Goal: Task Accomplishment & Management: Manage account settings

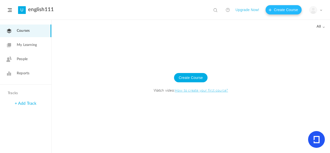
click at [271, 10] on button "Create Course" at bounding box center [284, 9] width 36 height 9
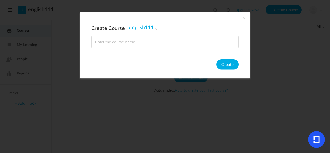
click at [151, 26] on span "english111" at bounding box center [143, 28] width 29 height 6
click at [148, 48] on link "english111" at bounding box center [156, 50] width 46 height 5
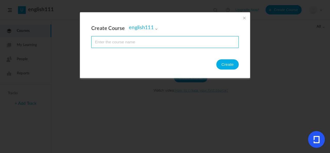
click at [170, 40] on input "name" at bounding box center [165, 41] width 147 height 11
type input "english111"
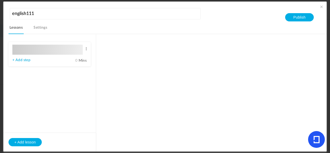
type input "Lesson 1"
type input "0"
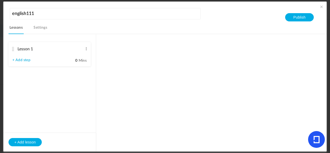
type input "Step 1"
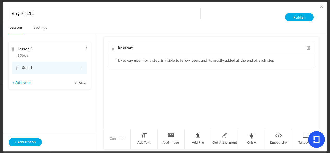
click at [321, 8] on span at bounding box center [321, 6] width 5 height 5
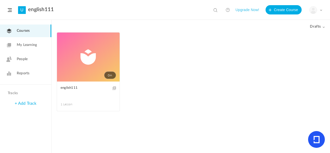
click at [90, 63] on link "0m" at bounding box center [88, 56] width 63 height 49
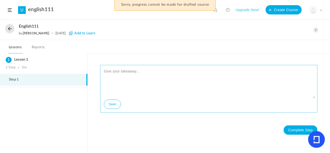
click at [127, 75] on textarea at bounding box center [209, 82] width 213 height 31
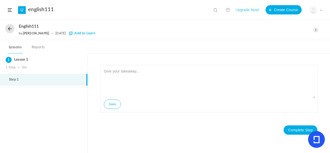
click at [43, 44] on nav "Lessons Reports" at bounding box center [165, 47] width 330 height 14
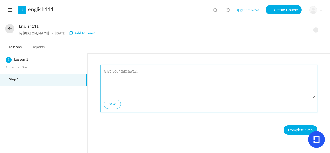
click at [174, 80] on textarea at bounding box center [209, 82] width 213 height 31
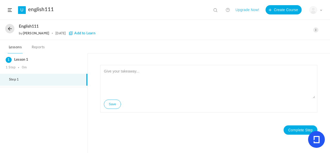
click at [11, 9] on span at bounding box center [10, 10] width 4 height 4
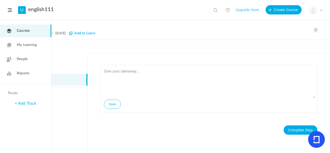
click at [32, 55] on link "People" at bounding box center [25, 59] width 51 height 13
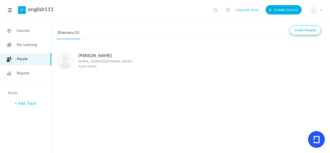
click at [295, 32] on button "Invite People" at bounding box center [305, 30] width 31 height 10
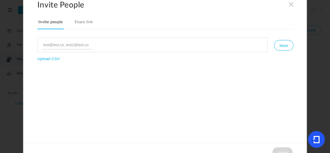
click at [89, 24] on link "Share link" at bounding box center [84, 23] width 21 height 11
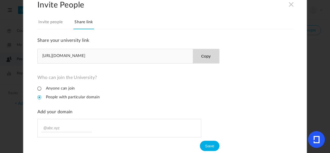
click at [39, 87] on li "Anyone can join" at bounding box center [55, 88] width 37 height 5
drag, startPoint x: 38, startPoint y: 55, endPoint x: 115, endPoint y: 62, distance: 76.6
click at [115, 62] on div "https://english111.adaptiveu.io Copy" at bounding box center [128, 56] width 182 height 15
copy span "https://english111.adaptiveu.io"
click at [52, 23] on link "Invite people" at bounding box center [50, 23] width 26 height 11
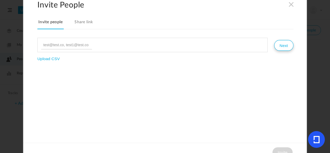
click at [286, 45] on button "Next" at bounding box center [283, 45] width 19 height 11
click at [121, 47] on ul at bounding box center [152, 45] width 230 height 14
click at [294, 5] on h2 "Invite People" at bounding box center [172, 5] width 270 height 10
click at [290, 6] on span at bounding box center [292, 4] width 6 height 6
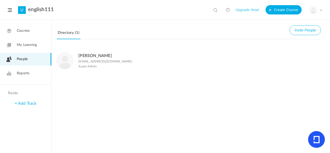
click at [34, 101] on link "+ Add Track" at bounding box center [26, 103] width 22 height 4
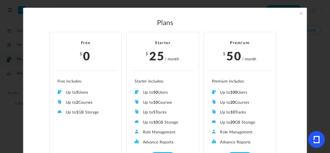
click at [301, 13] on span at bounding box center [301, 14] width 6 height 6
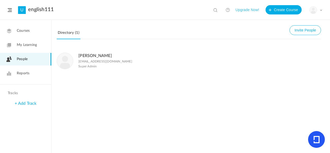
click at [36, 74] on link "Reports" at bounding box center [25, 73] width 51 height 13
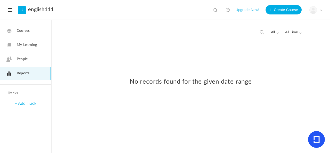
click at [40, 45] on link "My Learning" at bounding box center [25, 45] width 51 height 13
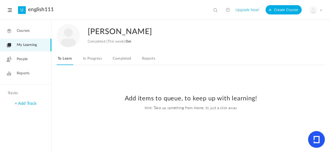
click at [93, 62] on link "In Progress" at bounding box center [92, 60] width 21 height 10
click at [120, 62] on link "Completed" at bounding box center [122, 60] width 20 height 10
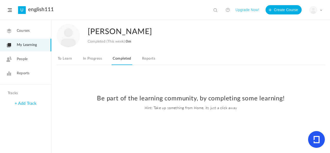
click at [40, 34] on link "Courses" at bounding box center [25, 31] width 51 height 13
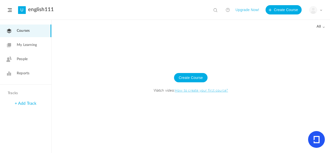
click at [323, 28] on span at bounding box center [323, 27] width 3 height 3
click at [304, 37] on link "All" at bounding box center [300, 38] width 48 height 10
click at [44, 75] on link "Reports" at bounding box center [25, 73] width 51 height 13
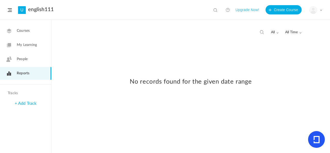
click at [32, 104] on link "+ Add Track" at bounding box center [26, 103] width 22 height 4
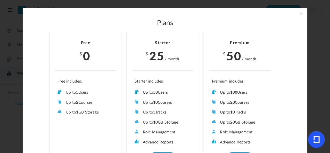
click at [303, 14] on span at bounding box center [301, 14] width 6 height 6
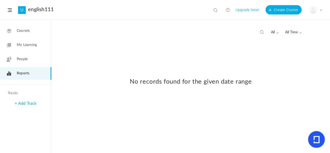
click at [322, 11] on span at bounding box center [321, 10] width 3 height 3
click at [300, 24] on link "My Profile" at bounding box center [298, 23] width 48 height 10
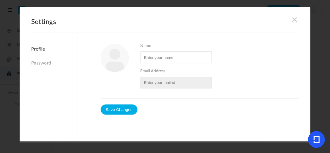
type input "Anna Coletta"
type input "annacoletta20j@gmail.com"
click at [114, 66] on figure at bounding box center [115, 58] width 28 height 28
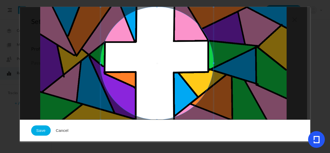
click at [37, 134] on button "Save" at bounding box center [41, 131] width 20 height 10
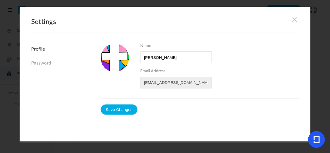
click at [37, 61] on link "Password" at bounding box center [54, 63] width 46 height 11
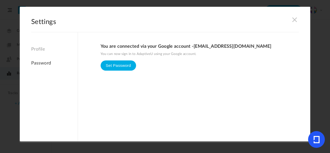
click at [296, 21] on span at bounding box center [295, 20] width 6 height 6
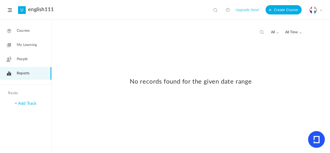
click at [216, 10] on span at bounding box center [216, 10] width 5 height 5
type input "lessons"
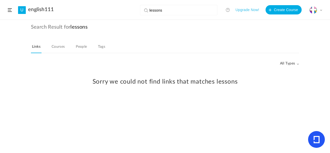
click at [57, 48] on link "Courses" at bounding box center [58, 48] width 15 height 10
click at [79, 49] on link "People" at bounding box center [81, 48] width 13 height 10
click at [100, 50] on link "Tags" at bounding box center [101, 48] width 9 height 10
click at [6, 10] on header "U english111 lessons View all No results Upgrade Now! Create Course My Profile …" at bounding box center [165, 10] width 330 height 20
click at [10, 10] on span at bounding box center [10, 10] width 4 height 4
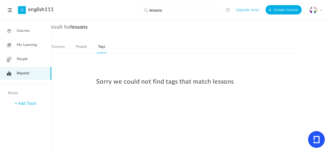
click at [36, 62] on link "People" at bounding box center [25, 59] width 51 height 13
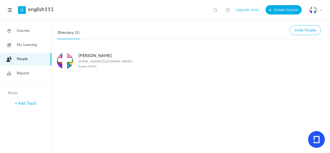
click at [46, 48] on link "My Learning" at bounding box center [25, 45] width 51 height 13
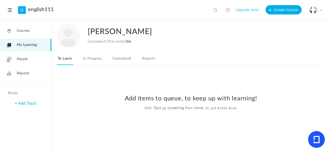
click at [33, 32] on link "Courses" at bounding box center [25, 31] width 51 height 13
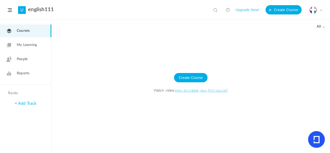
click at [204, 91] on link "How to create your first course?" at bounding box center [201, 89] width 53 height 5
click at [187, 79] on button "Create Course" at bounding box center [191, 77] width 34 height 9
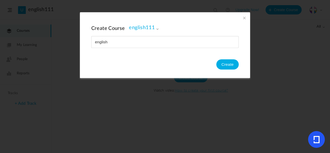
type input "english"
click at [227, 64] on button "Create" at bounding box center [227, 64] width 22 height 10
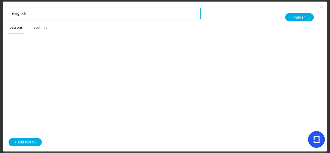
click at [79, 17] on input "english" at bounding box center [105, 13] width 191 height 11
type input "english111"
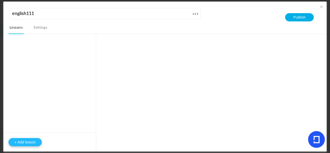
click at [29, 140] on button "+ Add lesson" at bounding box center [25, 142] width 33 height 8
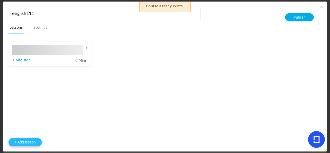
type input "Lesson 1"
type input "0"
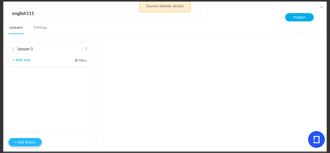
type input "Step 1"
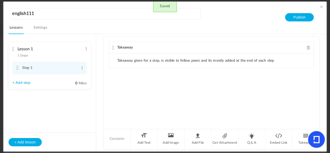
click at [143, 60] on li "Takeaway given for a step, is visible to fellow peers and its mostly added at t…" at bounding box center [195, 61] width 157 height 4
click at [151, 143] on li "Add Text" at bounding box center [144, 138] width 27 height 19
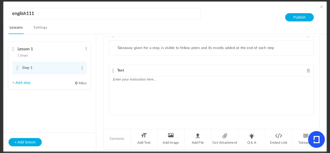
click at [158, 82] on div at bounding box center [211, 95] width 205 height 39
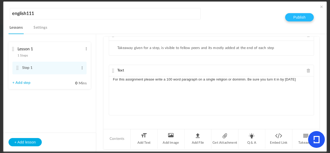
click at [308, 21] on button "Publish" at bounding box center [299, 17] width 29 height 8
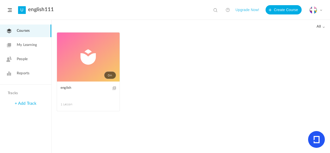
click at [92, 56] on link "0m" at bounding box center [88, 56] width 63 height 49
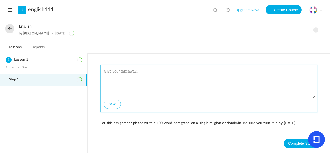
click at [175, 70] on textarea at bounding box center [209, 82] width 213 height 31
type textarea "thank you i hope you all have a great weekend"
click at [111, 103] on button "Save" at bounding box center [112, 104] width 17 height 9
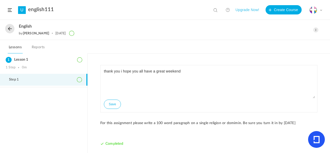
click at [37, 83] on li "Step 1" at bounding box center [43, 80] width 87 height 12
click at [40, 46] on link "Reports" at bounding box center [38, 49] width 15 height 10
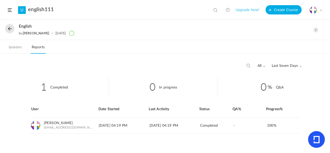
click at [47, 85] on li "1 Completed" at bounding box center [54, 86] width 109 height 19
click at [291, 125] on link "View" at bounding box center [290, 125] width 9 height 9
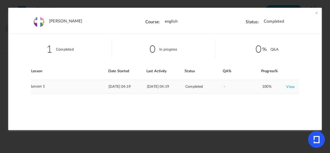
click at [289, 88] on link "View" at bounding box center [290, 86] width 9 height 9
click at [316, 13] on span at bounding box center [316, 12] width 5 height 5
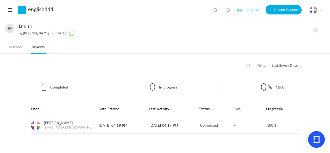
click at [10, 31] on button at bounding box center [9, 28] width 9 height 9
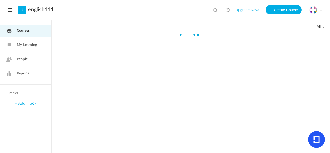
click at [9, 26] on section "U english111 lessons View all No results Upgrade Now! Create Course My Profile …" at bounding box center [165, 76] width 330 height 153
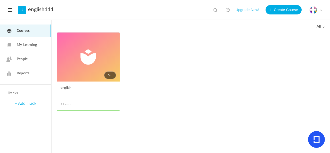
click at [0, 0] on span at bounding box center [0, 0] width 0 height 0
click at [0, 0] on link "Move to draft" at bounding box center [0, 0] width 0 height 0
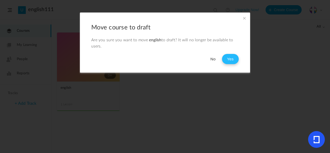
click at [228, 56] on button "Yes" at bounding box center [230, 59] width 17 height 10
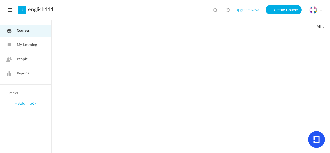
click at [34, 34] on link "Courses" at bounding box center [25, 31] width 51 height 13
click at [36, 46] on span "My Learning" at bounding box center [27, 44] width 20 height 5
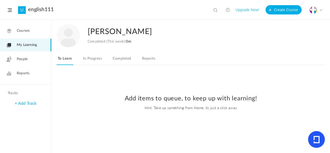
click at [39, 30] on link "Courses" at bounding box center [25, 31] width 51 height 13
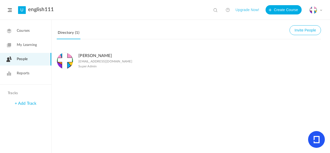
drag, startPoint x: 72, startPoint y: 34, endPoint x: 76, endPoint y: 41, distance: 8.3
click at [72, 34] on link "Directory (1)" at bounding box center [69, 34] width 24 height 10
click at [84, 62] on p "annacoletta20j@gmail.com" at bounding box center [105, 62] width 54 height 4
click at [69, 61] on img at bounding box center [65, 61] width 16 height 16
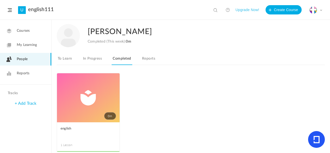
click at [99, 86] on link "0m" at bounding box center [88, 97] width 63 height 49
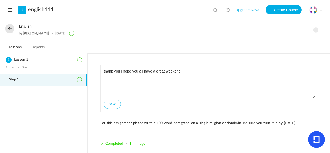
click at [7, 28] on button at bounding box center [9, 28] width 9 height 9
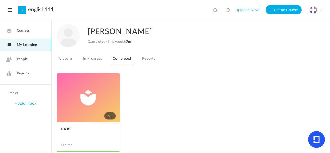
click at [32, 78] on link "Reports" at bounding box center [25, 73] width 51 height 13
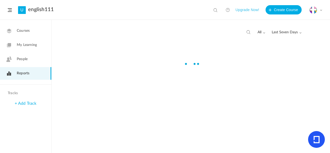
click at [33, 60] on link "People" at bounding box center [25, 59] width 51 height 13
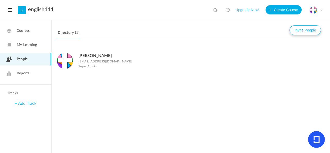
click at [308, 28] on button "Invite People" at bounding box center [305, 30] width 31 height 10
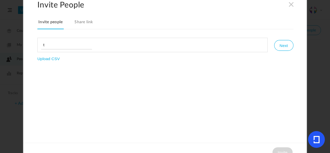
type input "t"
click at [50, 59] on input "file" at bounding box center [54, 73] width 35 height 35
click at [88, 23] on link "Share link" at bounding box center [84, 23] width 21 height 11
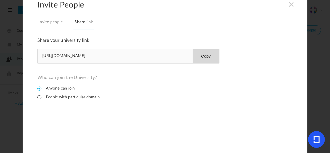
drag, startPoint x: 39, startPoint y: 56, endPoint x: 109, endPoint y: 62, distance: 70.7
click at [109, 62] on div "https://english111.adaptiveu.io Copy" at bounding box center [128, 56] width 182 height 15
copy span "https://english111.adaptiveu.io"
click at [56, 25] on link "Invite people" at bounding box center [50, 23] width 26 height 11
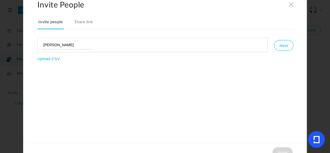
click at [285, 46] on button "Next" at bounding box center [283, 45] width 19 height 11
click at [77, 41] on input "anna" at bounding box center [66, 44] width 51 height 9
type input "a"
type input "2"
click at [49, 56] on input "file" at bounding box center [54, 73] width 35 height 35
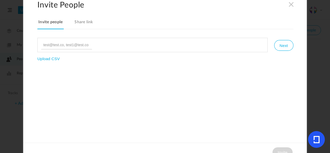
type input "C:\fakepath\classes.csv"
click at [289, 3] on span at bounding box center [292, 4] width 6 height 6
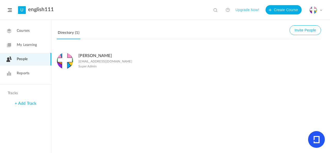
click at [10, 10] on span at bounding box center [10, 10] width 4 height 4
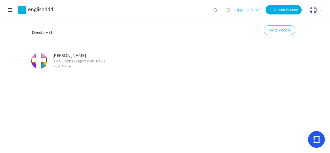
click at [5, 5] on header "U english111 lessons View all No results Upgrade Now! Create Course My Profile …" at bounding box center [165, 10] width 330 height 20
click at [6, 7] on header "U english111 lessons View all No results Upgrade Now! Create Course My Profile …" at bounding box center [165, 10] width 330 height 20
click at [8, 14] on header "U english111 lessons View all No results Upgrade Now! Create Course My Profile …" at bounding box center [165, 10] width 330 height 20
click at [10, 12] on span at bounding box center [10, 10] width 4 height 4
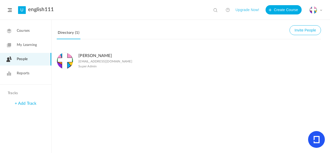
click at [33, 32] on link "Courses" at bounding box center [25, 31] width 51 height 13
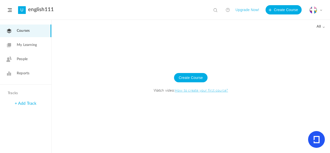
click at [323, 29] on span "all" at bounding box center [321, 27] width 8 height 4
click at [308, 48] on link "Drafts" at bounding box center [300, 48] width 48 height 10
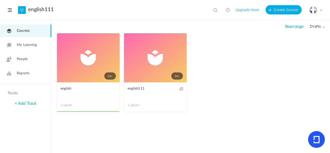
click at [0, 0] on span at bounding box center [0, 0] width 0 height 0
click at [0, 0] on link "Delete" at bounding box center [0, 0] width 0 height 0
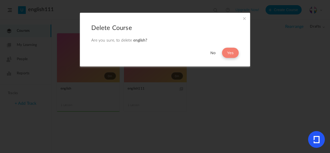
click at [227, 51] on button "Yes" at bounding box center [230, 53] width 17 height 10
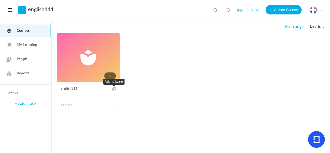
click at [113, 88] on span at bounding box center [114, 89] width 4 height 4
click at [0, 0] on span at bounding box center [0, 0] width 0 height 0
click at [0, 0] on link "Edit" at bounding box center [0, 0] width 0 height 0
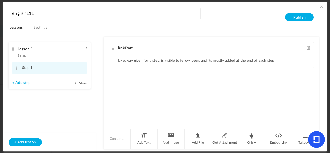
click at [81, 68] on span at bounding box center [82, 67] width 4 height 5
drag, startPoint x: 71, startPoint y: 119, endPoint x: 71, endPoint y: 114, distance: 4.7
click at [71, 118] on aside "Lesson 1 1 step Edit Delete Step 1 Edit Delete 0 Mins" at bounding box center [49, 92] width 93 height 117
click at [45, 25] on link "Settings" at bounding box center [40, 29] width 16 height 10
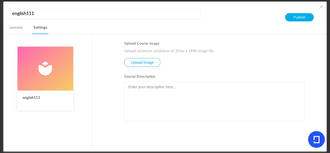
click at [321, 8] on span at bounding box center [321, 6] width 5 height 5
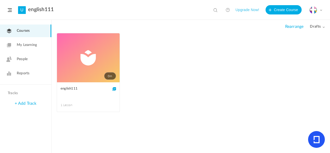
click at [47, 48] on link "My Learning" at bounding box center [25, 45] width 51 height 13
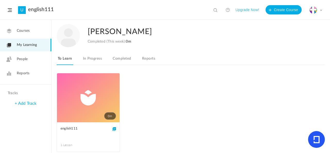
click at [90, 60] on link "In Progress" at bounding box center [92, 60] width 21 height 10
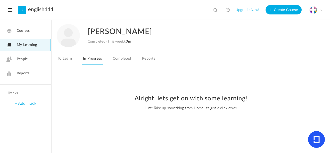
click at [125, 60] on link "Completed" at bounding box center [122, 60] width 20 height 10
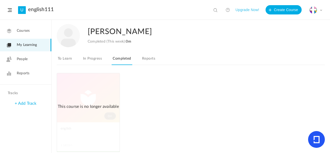
click at [147, 60] on link "Reports" at bounding box center [148, 60] width 15 height 10
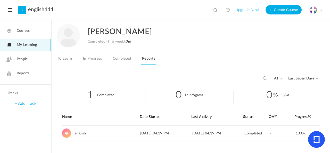
scroll to position [15, 0]
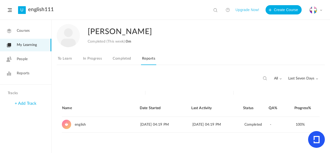
click at [35, 60] on link "People" at bounding box center [25, 59] width 51 height 13
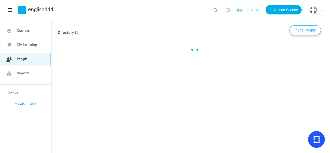
click at [314, 31] on button "Invite People" at bounding box center [305, 30] width 31 height 10
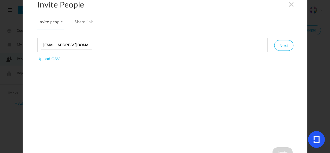
type input "jerryrollond@gmail.com"
click at [282, 47] on button "Next" at bounding box center [283, 45] width 19 height 11
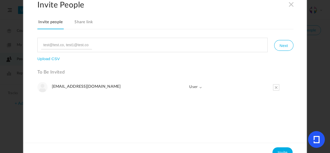
click at [200, 87] on span at bounding box center [200, 87] width 3 height 3
click at [191, 110] on link "User" at bounding box center [188, 108] width 28 height 11
click at [287, 150] on button "Invite" at bounding box center [283, 152] width 20 height 10
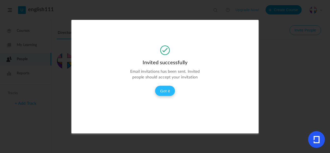
click at [167, 92] on button "Got it" at bounding box center [165, 91] width 20 height 10
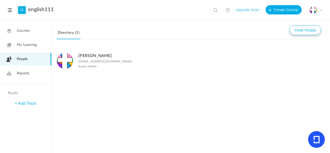
click at [302, 28] on button "Invite People" at bounding box center [305, 30] width 31 height 10
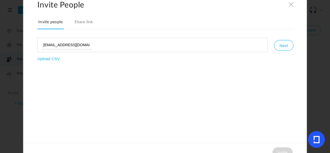
scroll to position [0, 2]
type input "JERRYrOLLOND@gmail.com"
click at [278, 45] on button "Next" at bounding box center [283, 45] width 19 height 11
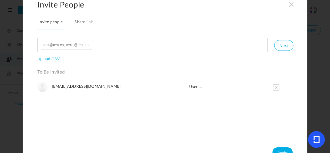
click at [90, 26] on link "Share link" at bounding box center [84, 23] width 21 height 11
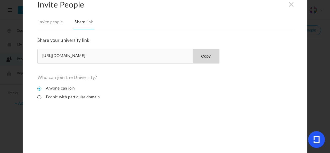
click at [107, 53] on div "https://english111.adaptiveu.io Copy" at bounding box center [128, 56] width 182 height 15
click at [100, 56] on div "https://english111.adaptiveu.io Copy" at bounding box center [128, 56] width 182 height 15
click at [56, 23] on link "Invite people" at bounding box center [50, 23] width 26 height 11
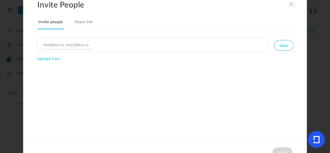
click at [289, 3] on span at bounding box center [292, 4] width 6 height 6
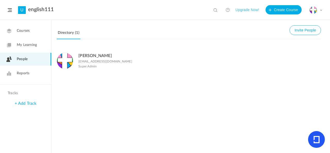
click at [23, 8] on link "U" at bounding box center [22, 10] width 8 height 8
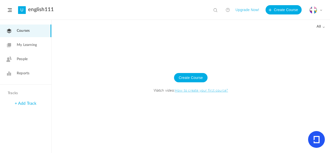
click at [322, 9] on span at bounding box center [321, 10] width 3 height 3
click at [307, 34] on link "University Settings" at bounding box center [298, 33] width 48 height 10
click at [37, 57] on link "People" at bounding box center [25, 59] width 51 height 13
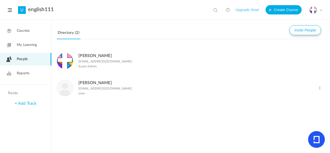
click at [313, 30] on button "Invite People" at bounding box center [305, 30] width 31 height 10
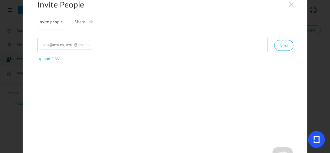
click at [84, 23] on link "Share link" at bounding box center [84, 23] width 21 height 11
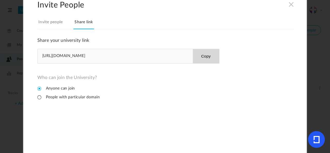
drag, startPoint x: 37, startPoint y: 54, endPoint x: 100, endPoint y: 56, distance: 63.0
click at [100, 56] on div "https://english111.adaptiveu.io Copy" at bounding box center [128, 56] width 182 height 15
copy span "https://english111.adaptiveu.io"
click at [297, 3] on h2 "Invite People" at bounding box center [172, 5] width 270 height 10
click at [294, 1] on h2 "Invite People" at bounding box center [172, 5] width 270 height 10
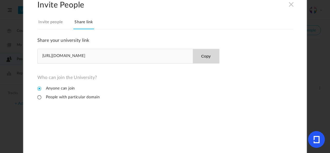
click at [290, 5] on span at bounding box center [292, 4] width 6 height 6
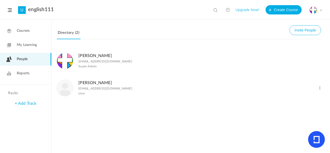
click at [37, 34] on link "Courses" at bounding box center [25, 31] width 51 height 13
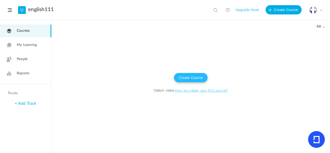
click at [194, 77] on button "Create Course" at bounding box center [191, 77] width 34 height 9
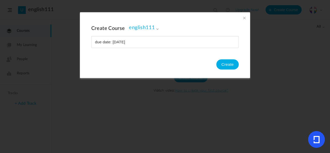
type input "due date: friday"
click at [230, 61] on button "Create" at bounding box center [227, 64] width 22 height 10
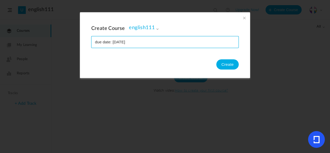
drag, startPoint x: 120, startPoint y: 42, endPoint x: 83, endPoint y: 38, distance: 37.9
click at [83, 38] on div "Create Course english111 english111 Create" at bounding box center [165, 45] width 170 height 66
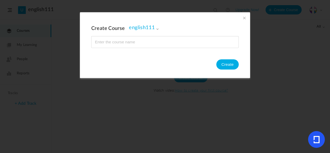
click at [243, 18] on span at bounding box center [245, 18] width 6 height 6
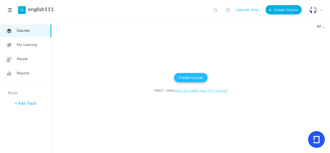
click at [194, 80] on button "Create Course" at bounding box center [191, 77] width 34 height 9
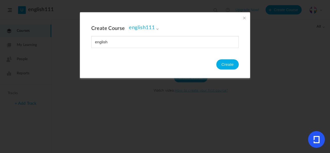
type input "english"
click at [234, 66] on button "Create" at bounding box center [227, 64] width 22 height 10
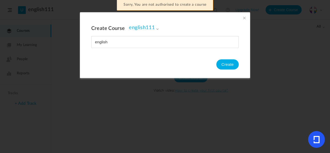
click at [198, 6] on span "Sorry, You are not authorised to create a course" at bounding box center [165, 5] width 96 height 11
click at [183, 2] on span "Sorry, You are not authorised to create a course" at bounding box center [165, 5] width 96 height 11
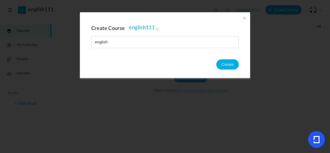
click at [158, 28] on span at bounding box center [157, 29] width 3 height 3
click at [143, 49] on link "english111" at bounding box center [156, 50] width 46 height 5
click at [231, 62] on button "Create" at bounding box center [227, 64] width 22 height 10
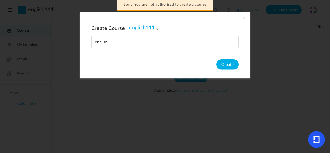
click at [246, 18] on span at bounding box center [245, 18] width 6 height 6
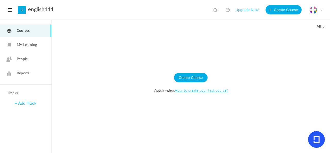
click at [34, 31] on link "Courses" at bounding box center [25, 31] width 51 height 13
click at [32, 105] on link "+ Add Track" at bounding box center [26, 103] width 22 height 4
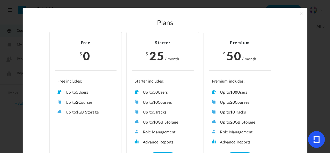
click at [79, 94] on ul "Up to 5 Users Up to 2 Courses Up to 0 Tracks Up to 1 GB Storage Role Management…" at bounding box center [86, 97] width 62 height 36
click at [89, 47] on span "0" at bounding box center [87, 55] width 8 height 17
click at [81, 95] on ul "Up to 5 Users Up to 2 Courses Up to 0 Tracks Up to 1 GB Storage Role Management…" at bounding box center [86, 97] width 62 height 36
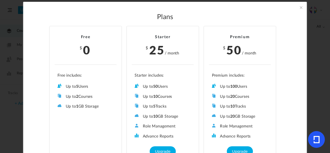
scroll to position [20, 0]
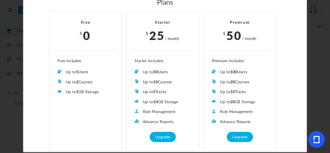
click at [80, 96] on li "Free $ 0 Up to 5 Users Up to 2 Courses Up to 0 Tracks Up to 1 GB Storage Role M…" at bounding box center [85, 81] width 73 height 139
click at [108, 61] on ul "Up to 5 Users Up to 2 Courses Up to 0 Tracks Up to 1 GB Storage Role Management…" at bounding box center [86, 77] width 62 height 36
drag, startPoint x: 317, startPoint y: 31, endPoint x: 315, endPoint y: 29, distance: 2.9
click at [317, 30] on section "Plans Free $ 0 Up to 5 Users Up to 2 Courses Up to 0 Tracks Up to 1 GB Storage …" at bounding box center [165, 76] width 330 height 153
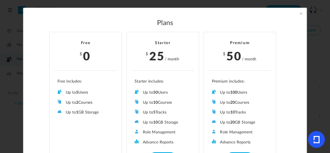
click at [300, 15] on span at bounding box center [301, 14] width 6 height 6
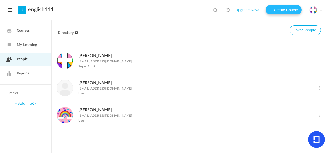
click at [272, 14] on button "Create Course" at bounding box center [284, 9] width 36 height 9
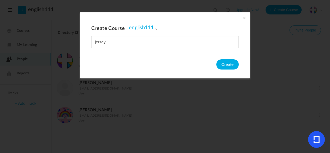
type input "jersey"
click at [226, 68] on button "Create" at bounding box center [227, 64] width 22 height 10
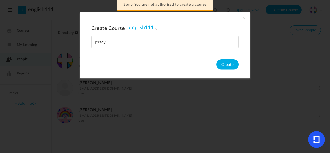
click at [239, 18] on div "Create Course english111 english111 Create" at bounding box center [165, 45] width 170 height 66
click at [243, 18] on span at bounding box center [245, 18] width 6 height 6
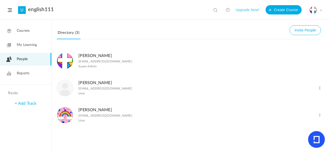
click at [26, 46] on span "My Learning" at bounding box center [27, 44] width 20 height 5
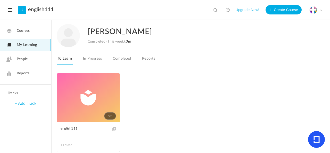
click at [74, 109] on link "0m" at bounding box center [88, 97] width 63 height 49
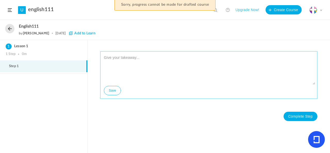
click at [131, 57] on textarea at bounding box center [209, 69] width 213 height 31
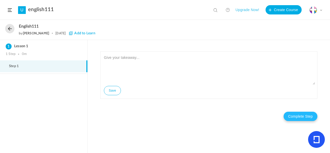
click at [300, 116] on button "Complete Step" at bounding box center [301, 116] width 34 height 9
click at [204, 60] on textarea at bounding box center [209, 69] width 213 height 31
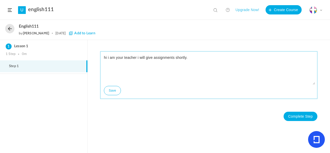
type textarea "hi i am your teacher i will give assignments shortly."
click at [301, 115] on button "Complete Step" at bounding box center [301, 116] width 34 height 9
click at [115, 92] on button "Save" at bounding box center [112, 90] width 17 height 9
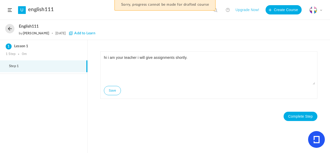
click at [306, 125] on nav "Complete Step" at bounding box center [208, 117] width 217 height 20
click at [304, 119] on button "Complete Step" at bounding box center [301, 116] width 34 height 9
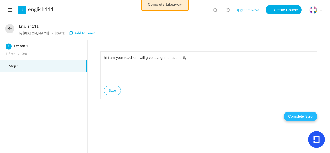
click at [302, 118] on button "Complete Step" at bounding box center [301, 116] width 34 height 9
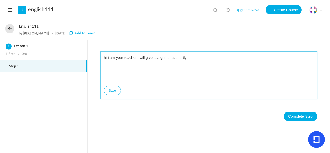
click at [111, 91] on button "Save" at bounding box center [112, 90] width 17 height 9
click at [111, 90] on button "Save" at bounding box center [112, 90] width 17 height 9
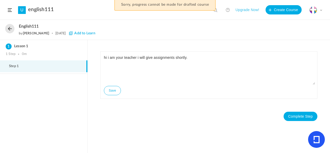
click at [68, 69] on li "Step 1" at bounding box center [43, 66] width 87 height 12
click at [197, 6] on span "Sorry, progress cannot be made for drafted course" at bounding box center [165, 5] width 101 height 11
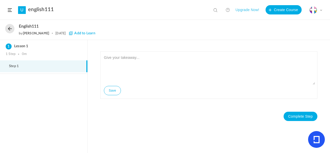
click at [228, 11] on link at bounding box center [228, 10] width 10 height 10
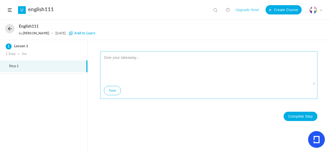
click at [135, 62] on textarea at bounding box center [209, 69] width 213 height 31
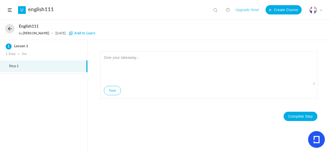
click at [69, 34] on span "Add to Learn" at bounding box center [82, 33] width 26 height 4
click at [8, 26] on button at bounding box center [9, 28] width 9 height 9
click at [316, 144] on icon at bounding box center [316, 139] width 17 height 17
click at [317, 143] on icon at bounding box center [316, 139] width 17 height 17
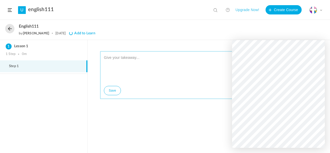
click at [225, 71] on textarea at bounding box center [209, 69] width 213 height 31
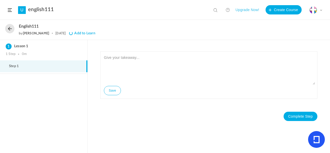
click at [217, 8] on span at bounding box center [216, 10] width 5 height 5
type input "lessons"
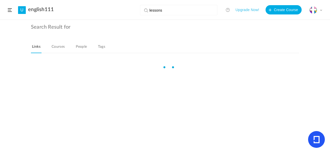
click at [54, 49] on link "Courses" at bounding box center [58, 48] width 15 height 10
click at [76, 50] on link "People" at bounding box center [81, 48] width 13 height 10
click at [100, 48] on link "Tags" at bounding box center [101, 48] width 9 height 10
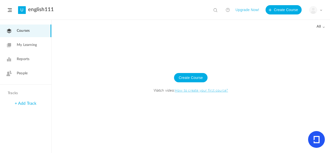
click at [31, 105] on link "+ Add Track" at bounding box center [26, 103] width 22 height 4
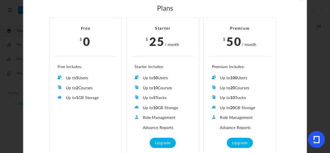
scroll to position [20, 0]
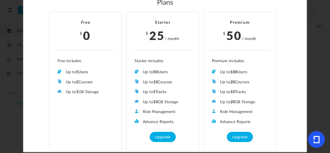
click at [77, 120] on li "Free $ 0 Up to 5 Users Up to 2 Courses Up to 0 Tracks Up to 1 GB Storage Role M…" at bounding box center [85, 81] width 73 height 139
click at [77, 119] on li "Free $ 0 Up to 5 Users Up to 2 Courses Up to 0 Tracks Up to 1 GB Storage Role M…" at bounding box center [85, 81] width 73 height 139
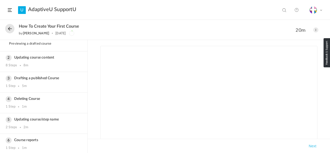
scroll to position [9, 0]
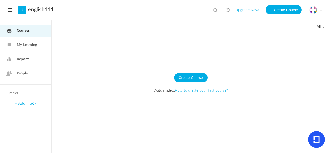
click at [34, 47] on span "My Learning" at bounding box center [27, 44] width 20 height 5
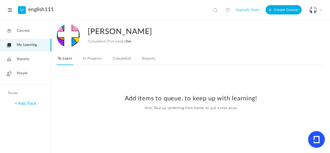
click at [93, 61] on link "In Progress" at bounding box center [92, 60] width 21 height 10
click at [35, 59] on link "Reports" at bounding box center [25, 59] width 51 height 13
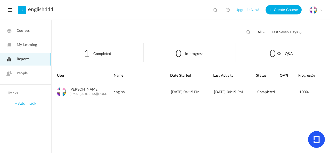
click at [34, 73] on link "People" at bounding box center [25, 73] width 51 height 13
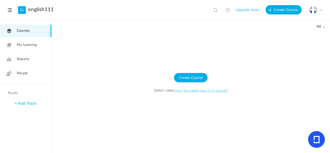
click at [320, 10] on div "My Profile University Settings Current Plan Logout" at bounding box center [316, 10] width 13 height 8
click at [309, 50] on link "Logout" at bounding box center [298, 52] width 48 height 10
